Goal: Task Accomplishment & Management: Manage account settings

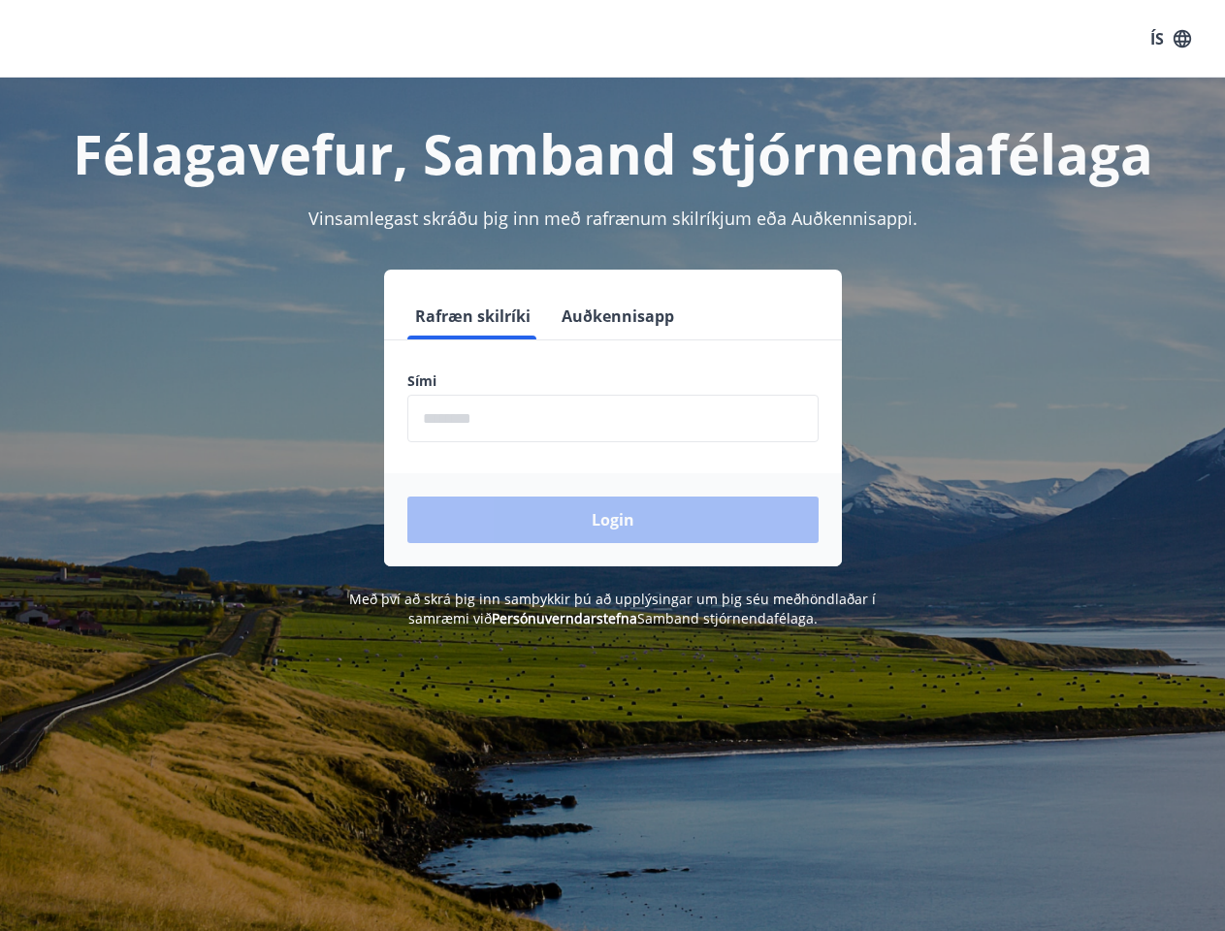
click at [612, 466] on form "Rafræn skilríki Auðkennisapp Sími ​ Login" at bounding box center [613, 430] width 458 height 274
click at [1171, 39] on button "ÍS" at bounding box center [1171, 38] width 62 height 35
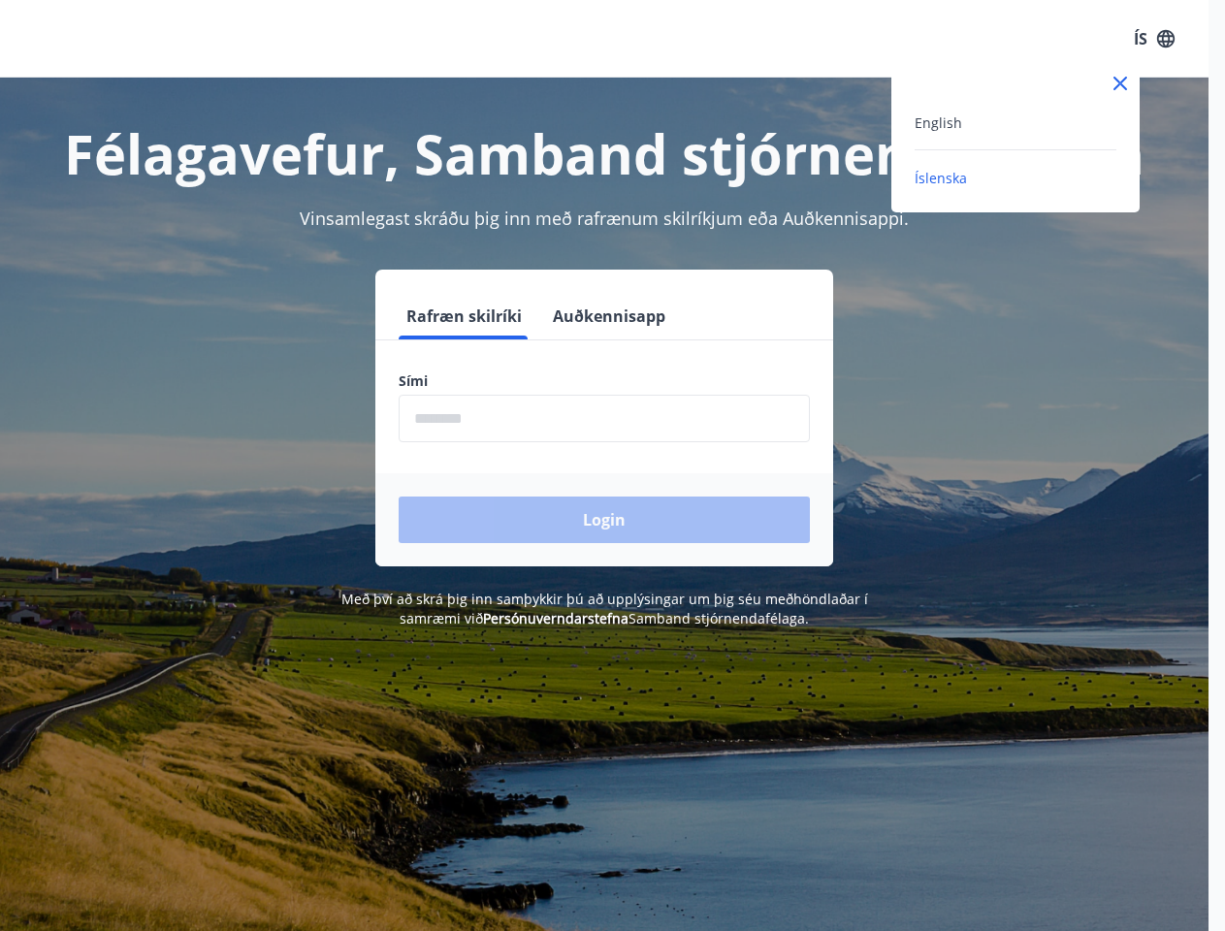
click at [472, 316] on div at bounding box center [612, 465] width 1225 height 931
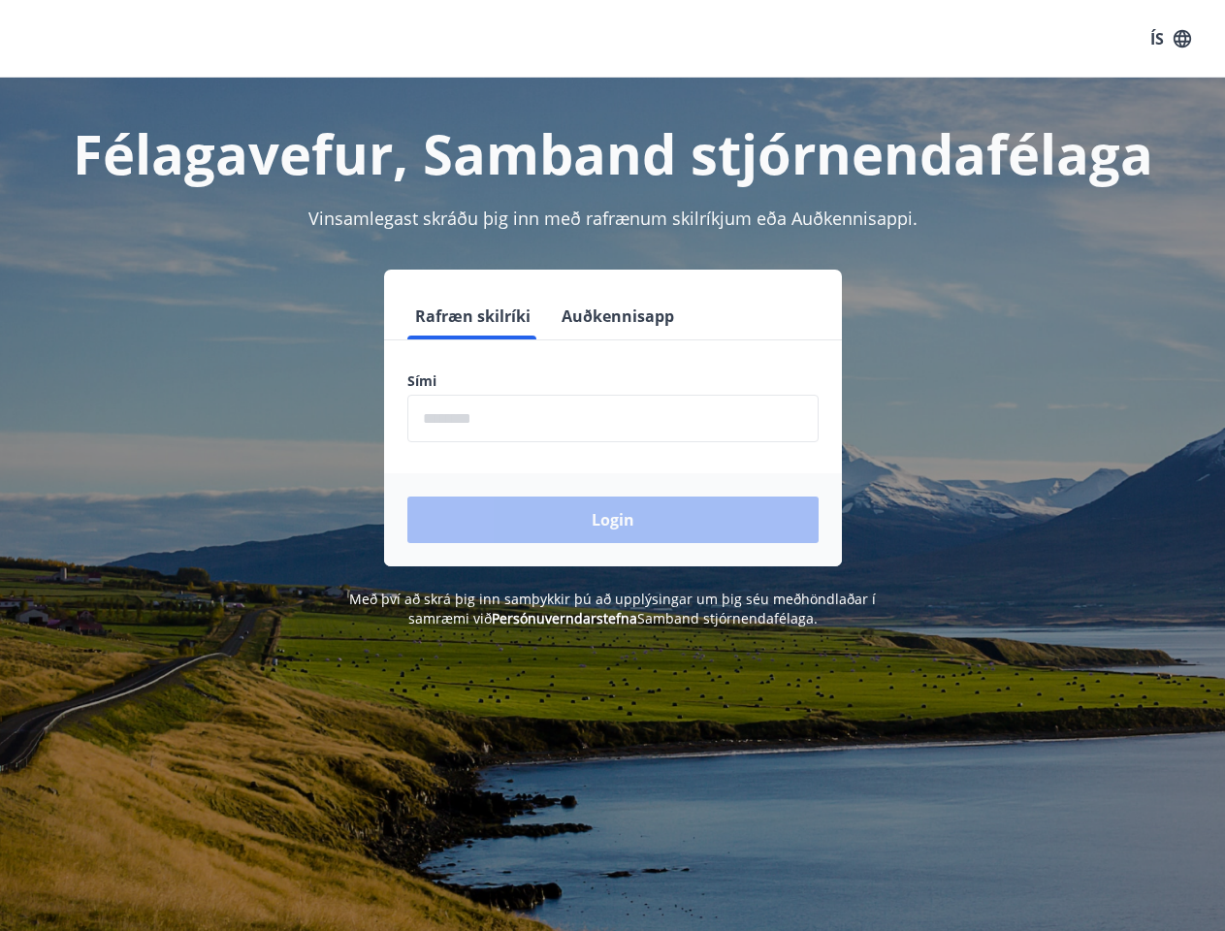
click at [615, 316] on button "Auðkennisapp" at bounding box center [618, 316] width 128 height 47
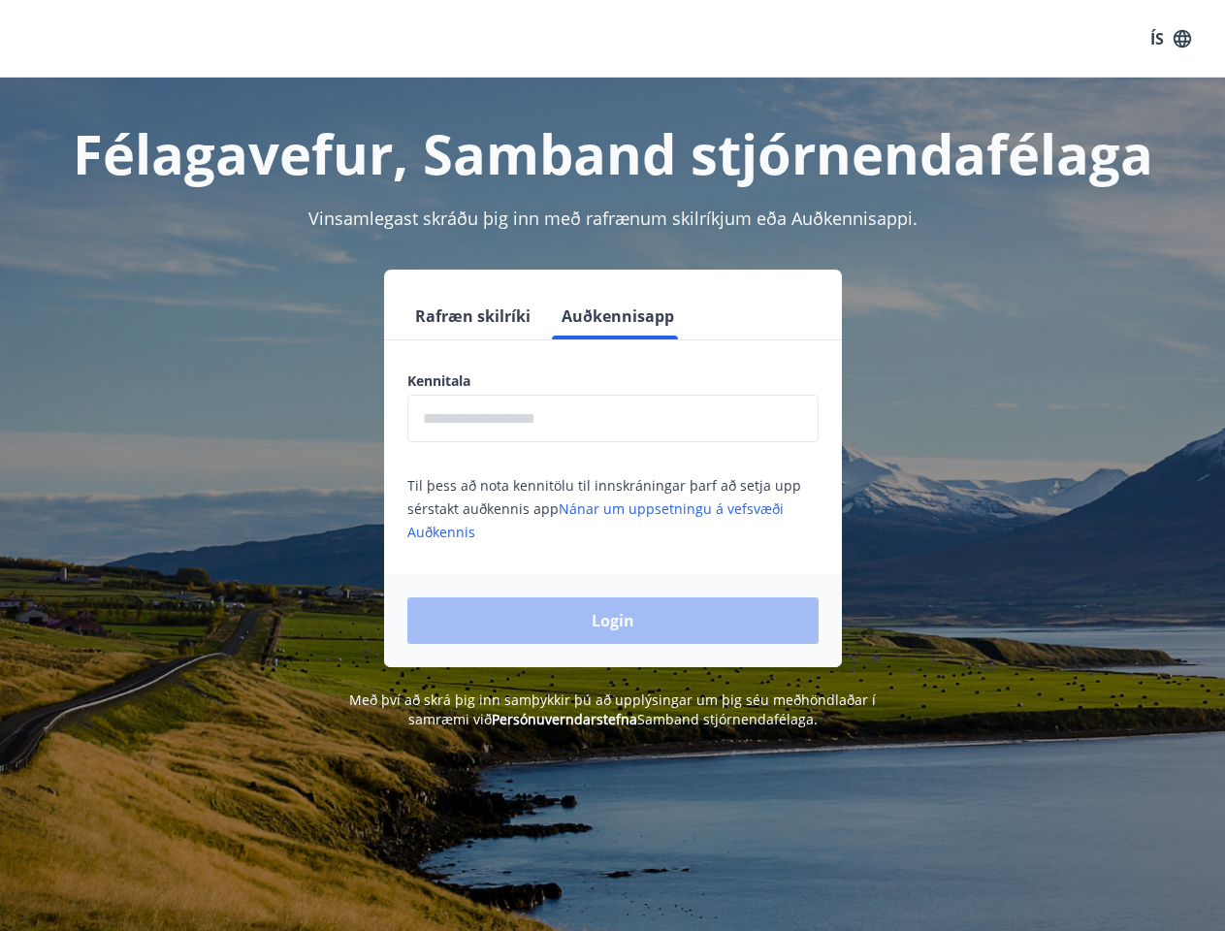
click at [613, 418] on input "text" at bounding box center [612, 419] width 411 height 48
